Goal: Transaction & Acquisition: Book appointment/travel/reservation

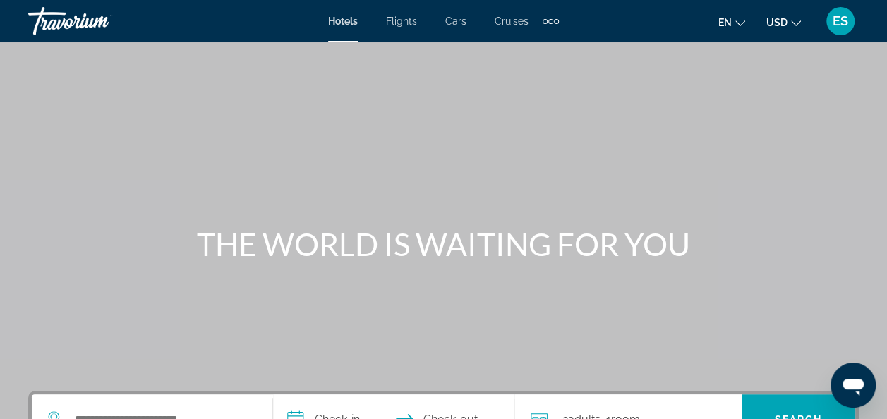
click at [343, 25] on span "Hotels" at bounding box center [343, 21] width 30 height 11
click at [344, 26] on span "Hotels" at bounding box center [343, 21] width 30 height 11
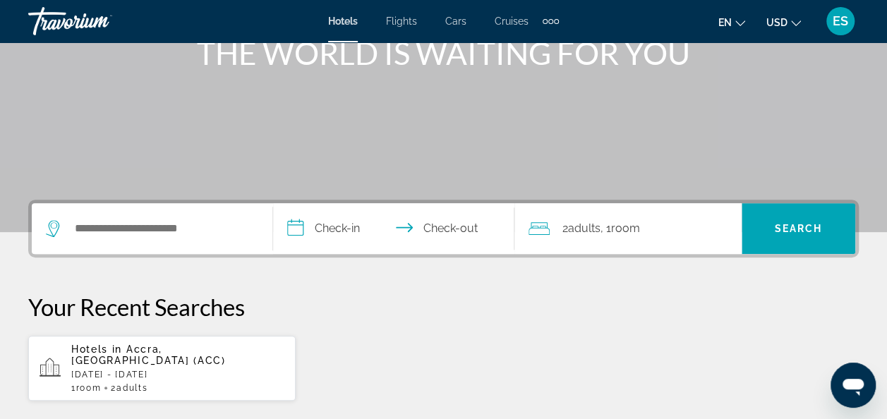
scroll to position [196, 0]
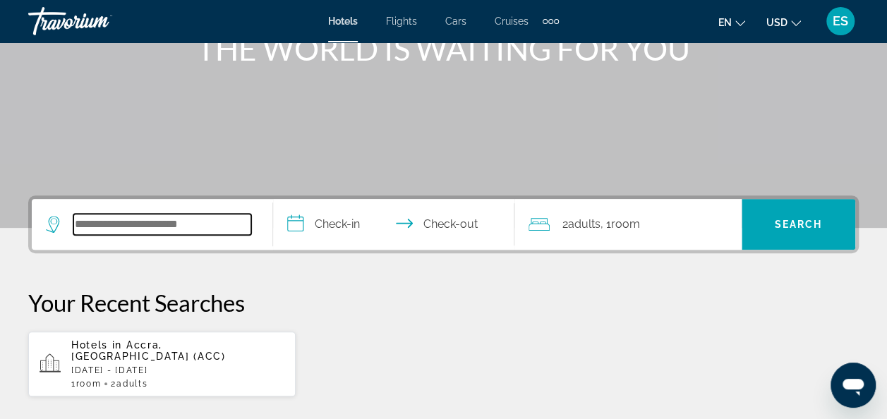
click at [184, 227] on input "Search widget" at bounding box center [162, 224] width 178 height 21
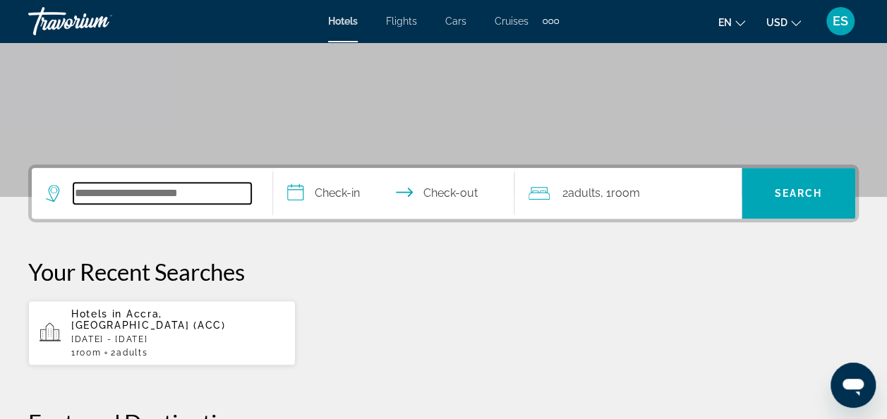
scroll to position [216, 0]
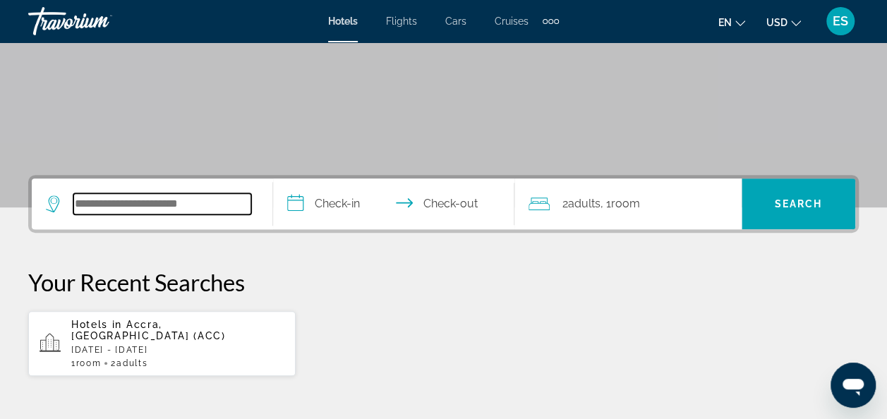
click at [236, 197] on input "Search widget" at bounding box center [162, 203] width 178 height 21
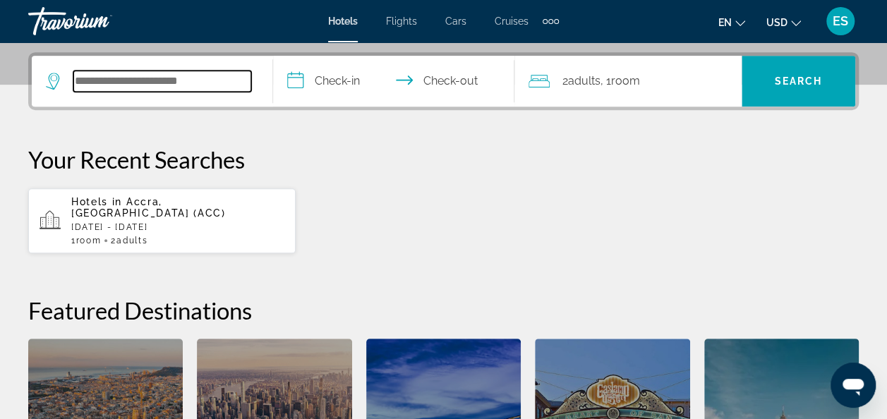
scroll to position [344, 0]
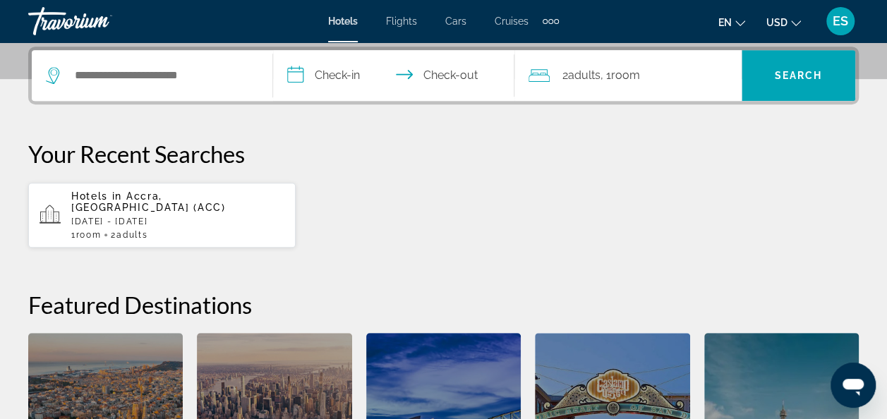
click at [217, 200] on div "Hotels in [GEOGRAPHIC_DATA], [GEOGRAPHIC_DATA] (ACC) [DATE] - [DATE] 1 Room roo…" at bounding box center [177, 215] width 213 height 49
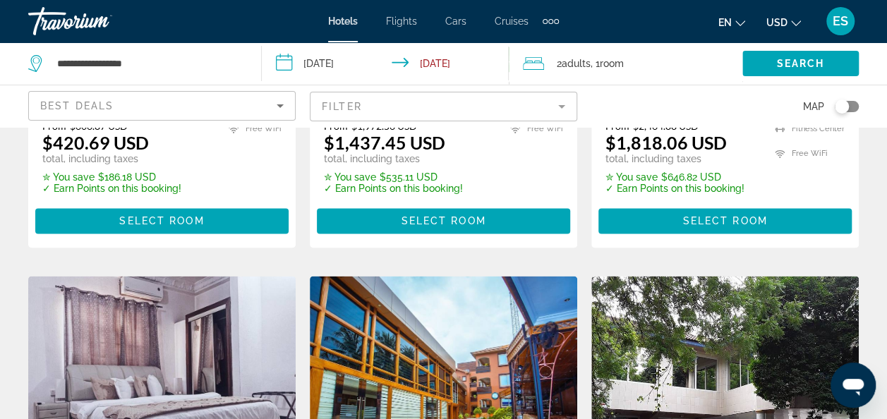
scroll to position [992, 0]
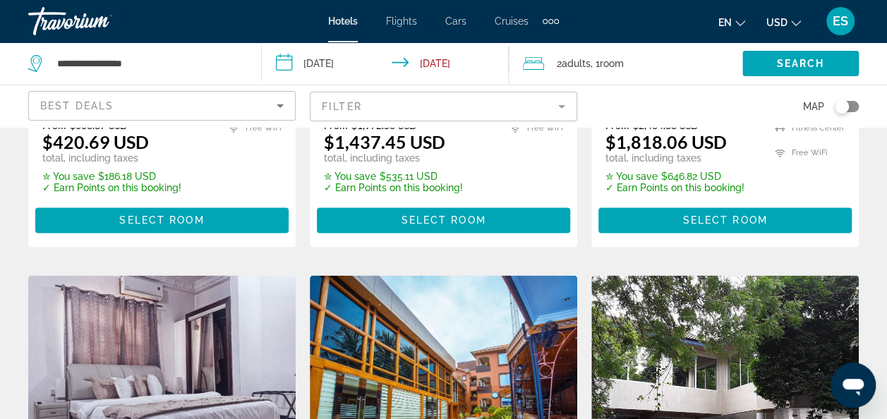
click at [392, 346] on img "Main content" at bounding box center [444, 388] width 268 height 226
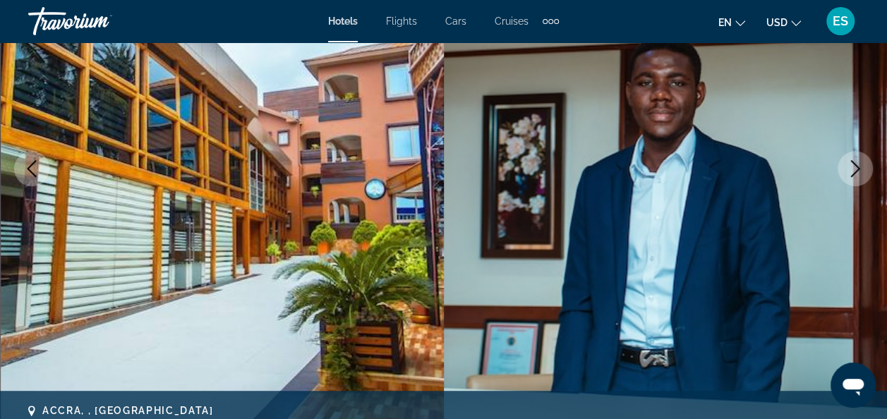
scroll to position [217, 0]
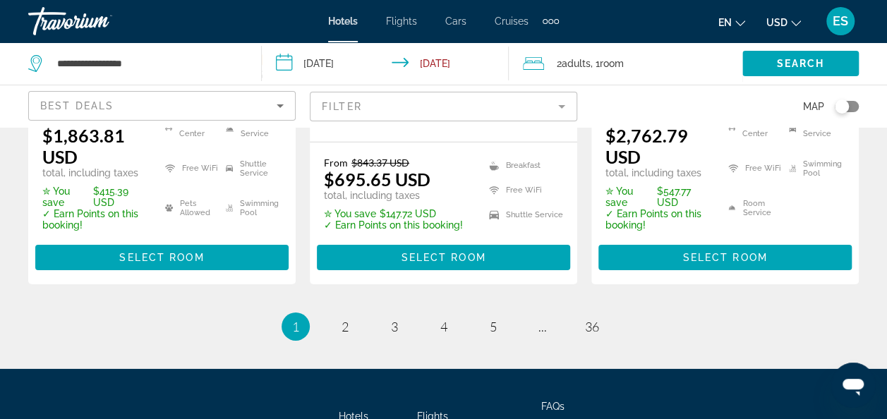
scroll to position [2119, 0]
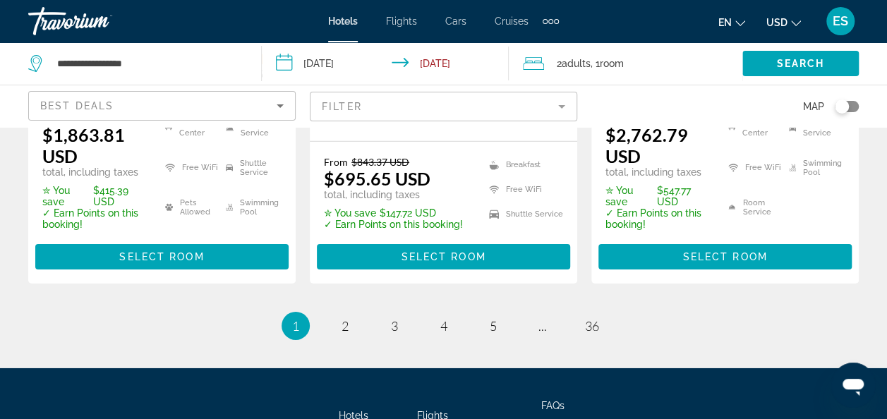
click at [349, 314] on link "page 2" at bounding box center [344, 326] width 25 height 25
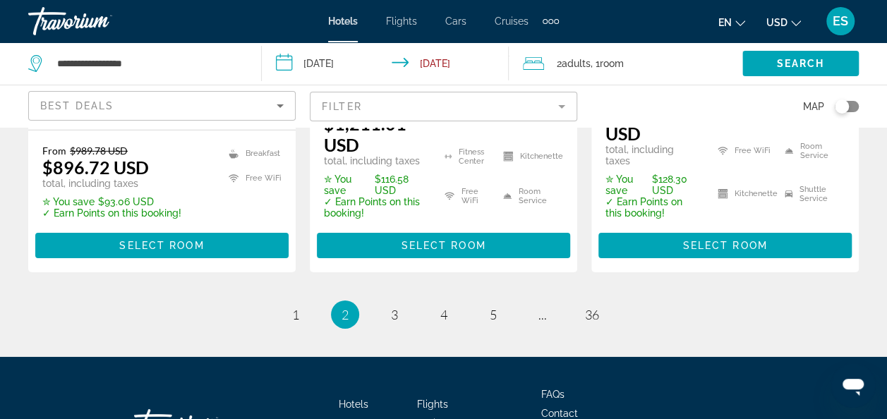
scroll to position [2126, 0]
click at [400, 303] on link "page 3" at bounding box center [394, 315] width 25 height 25
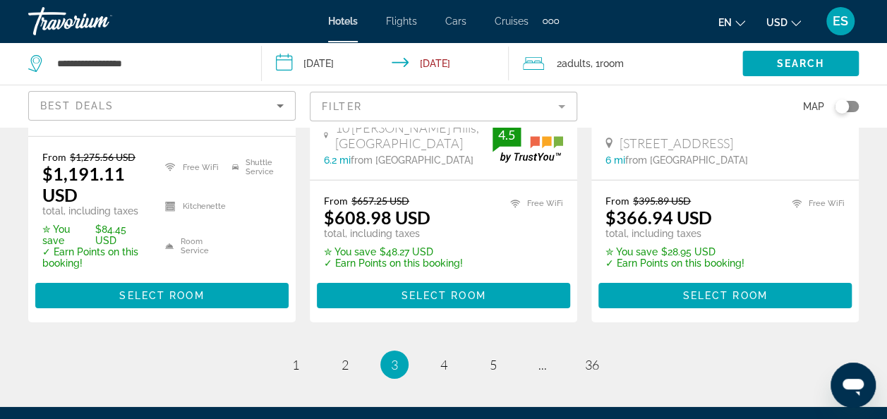
scroll to position [2125, 0]
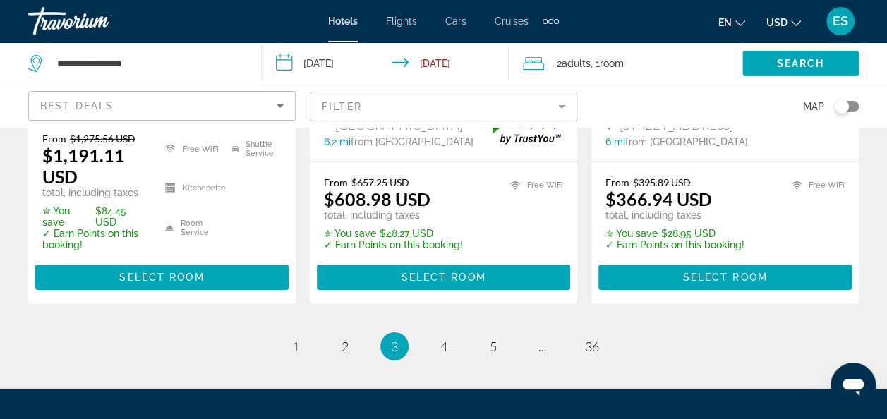
click at [437, 332] on li "page 4" at bounding box center [444, 346] width 28 height 28
click at [436, 332] on li "page 4" at bounding box center [444, 346] width 28 height 28
click at [468, 332] on ul "3 / 36 page 1 page 2 You're on page 3 page 4 page 5 page ... page 36" at bounding box center [443, 346] width 831 height 28
click at [438, 335] on link "page 4" at bounding box center [443, 347] width 25 height 25
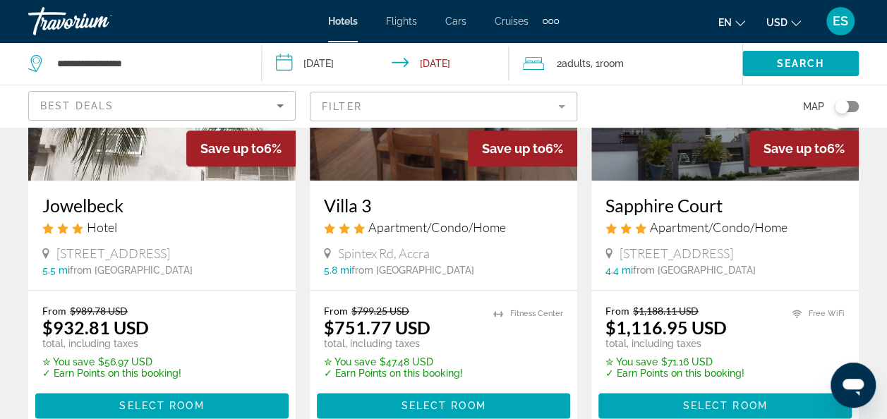
scroll to position [781, 0]
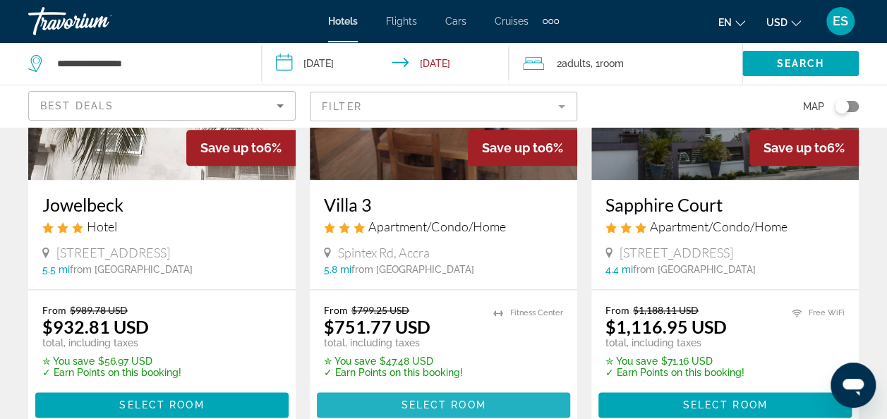
click at [439, 400] on span "Select Room" at bounding box center [443, 405] width 85 height 11
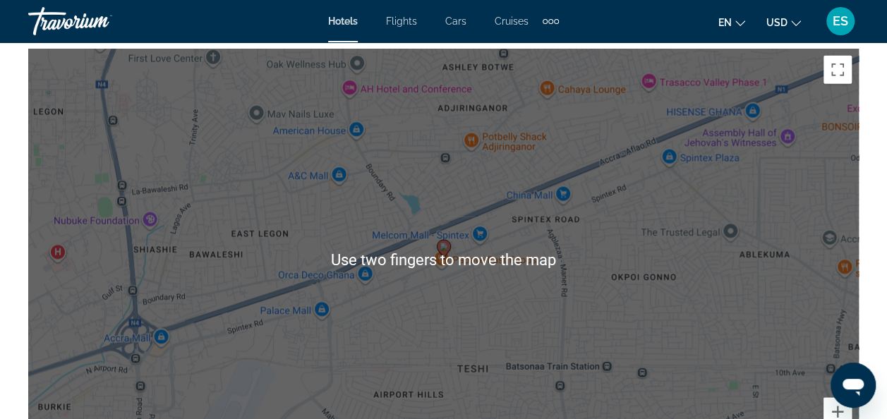
scroll to position [1622, 0]
